Goal: Find contact information: Find contact information

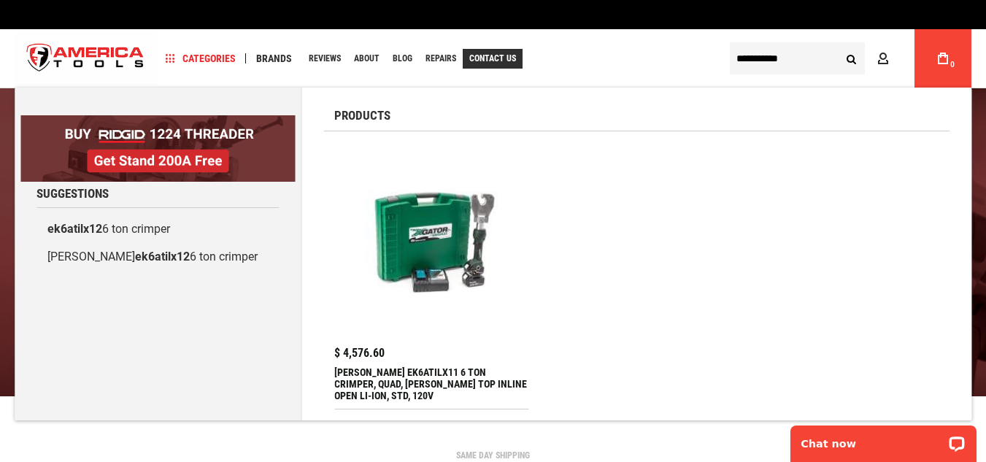
type input "**********"
click at [502, 56] on span "Contact Us" at bounding box center [492, 58] width 47 height 9
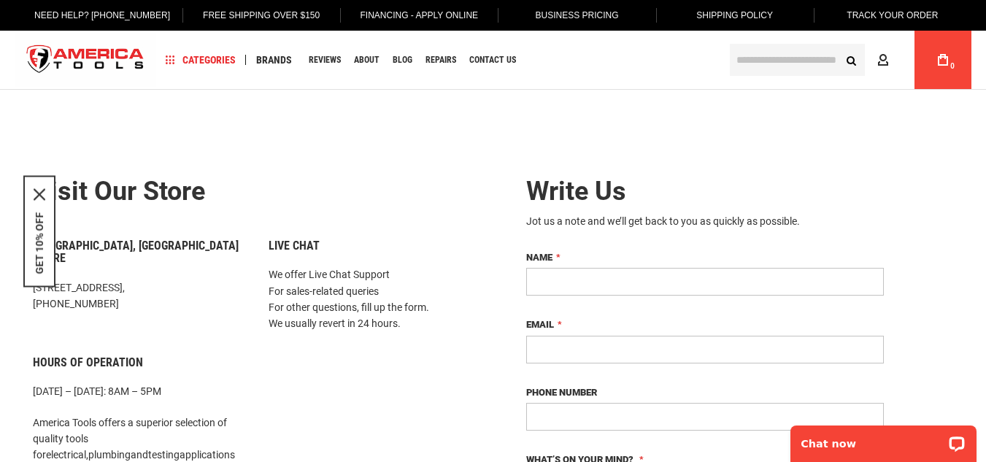
click at [139, 18] on link "Need Help? [PHONE_NUMBER]" at bounding box center [102, 15] width 158 height 31
